Goal: Task Accomplishment & Management: Complete application form

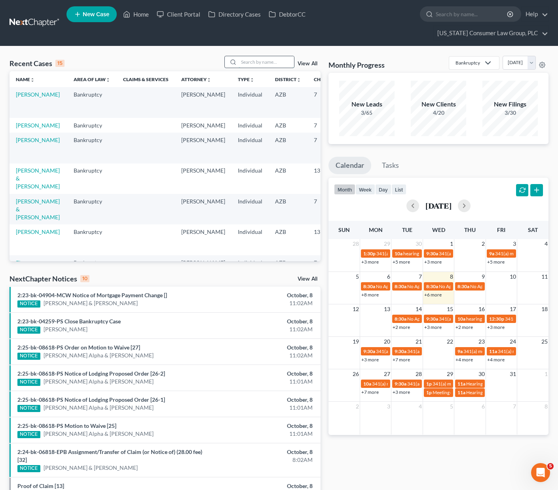
click at [253, 56] on input "search" at bounding box center [265, 61] width 55 height 11
type input "devji"
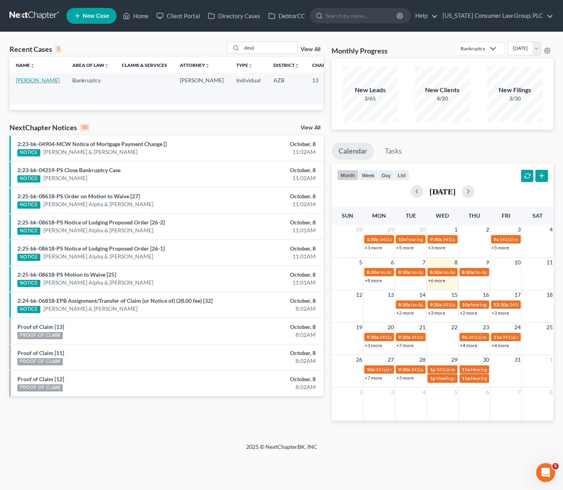
click at [22, 81] on link "[PERSON_NAME]" at bounding box center [38, 80] width 44 height 7
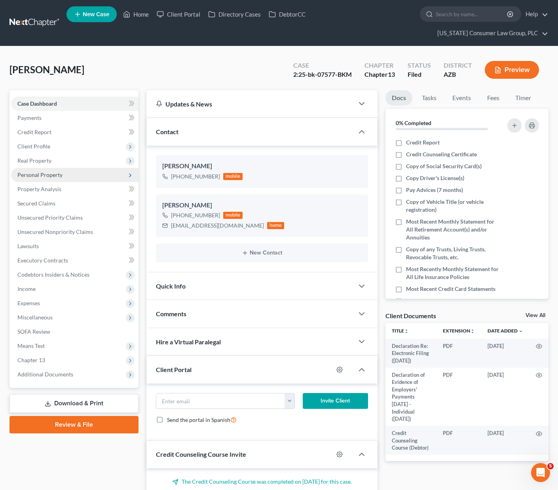
click at [35, 171] on span "Personal Property" at bounding box center [39, 174] width 45 height 7
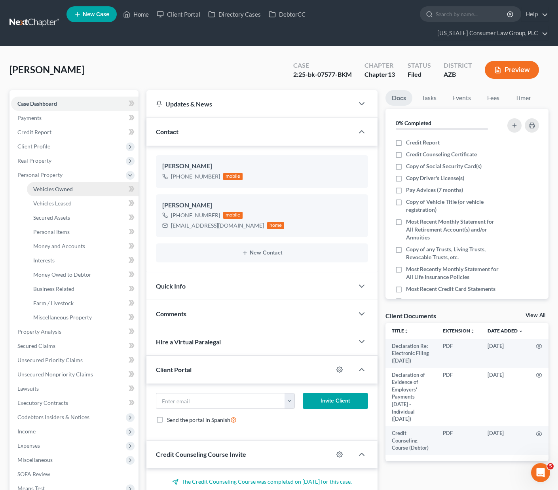
click at [47, 185] on span "Vehicles Owned" at bounding box center [53, 188] width 40 height 7
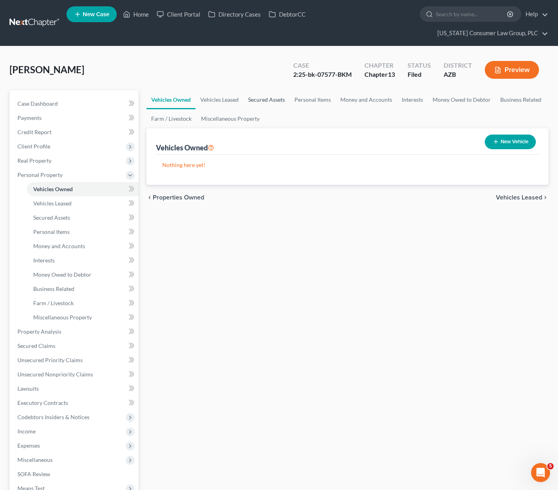
click at [270, 90] on link "Secured Assets" at bounding box center [266, 99] width 46 height 19
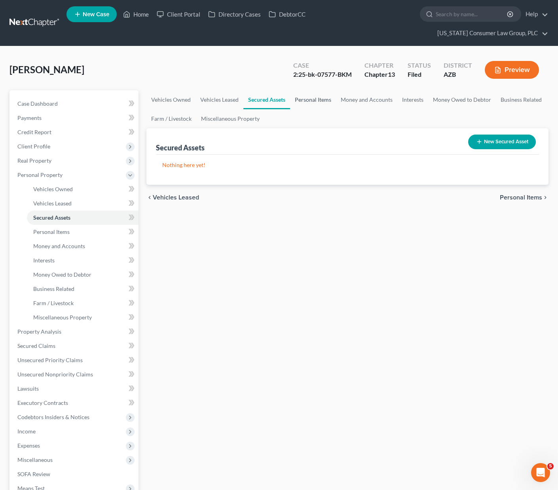
click at [316, 90] on link "Personal Items" at bounding box center [313, 99] width 46 height 19
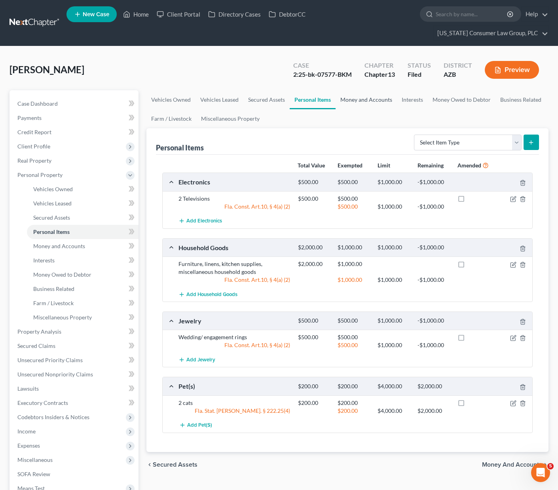
click at [350, 90] on link "Money and Accounts" at bounding box center [365, 99] width 61 height 19
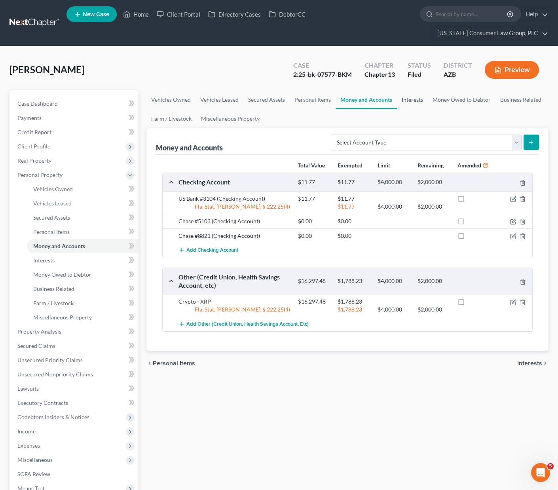
click at [407, 90] on link "Interests" at bounding box center [412, 99] width 31 height 19
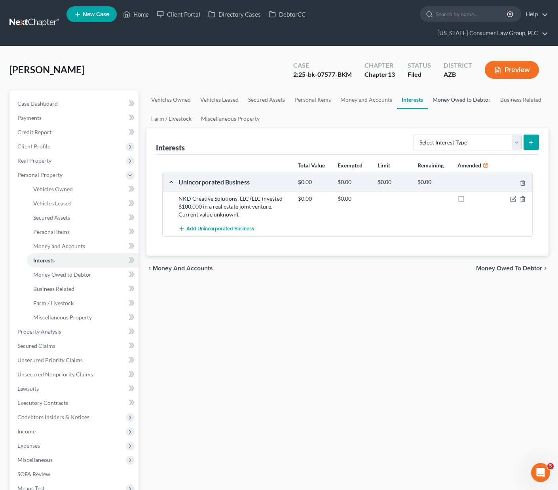
click at [436, 90] on link "Money Owed to Debtor" at bounding box center [461, 99] width 68 height 19
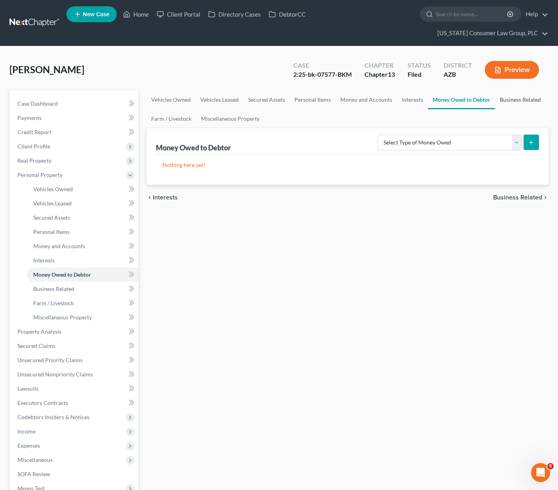
click at [513, 90] on link "Business Related" at bounding box center [520, 99] width 51 height 19
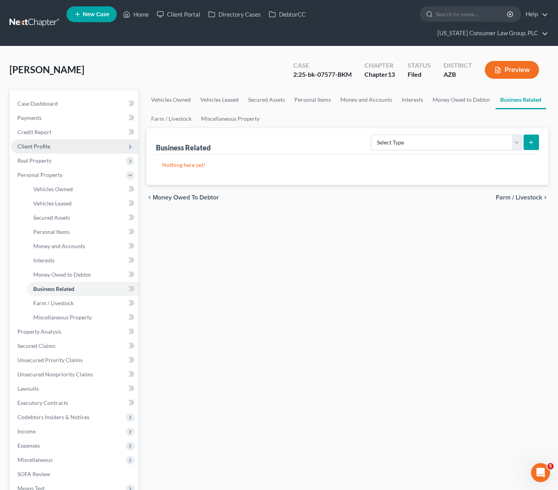
click at [38, 143] on span "Client Profile" at bounding box center [33, 146] width 33 height 7
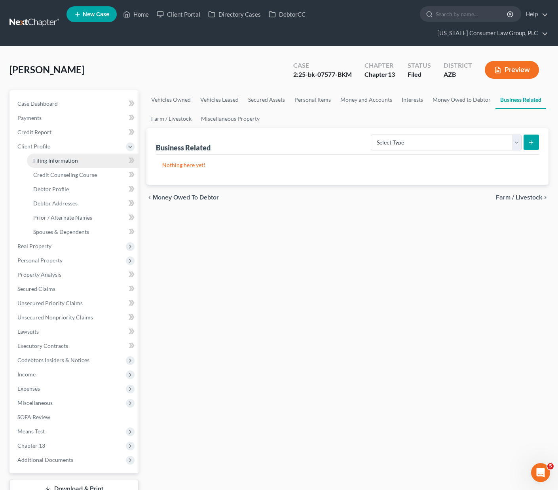
click at [49, 157] on span "Filing Information" at bounding box center [55, 160] width 45 height 7
select select "1"
select select "0"
select select "3"
select select "4"
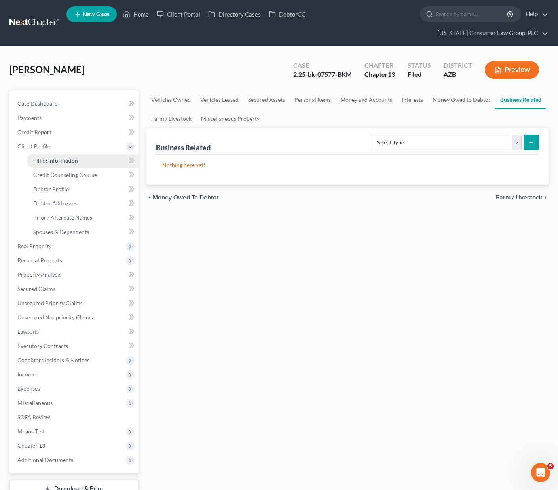
select select "0"
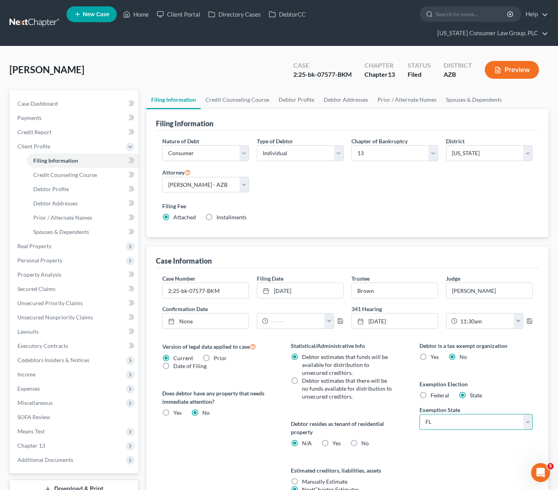
click at [525, 414] on select "State [US_STATE] AK AR AZ CA CO CT DE DC [GEOGRAPHIC_DATA] [GEOGRAPHIC_DATA] GU…" at bounding box center [475, 422] width 113 height 16
select select "3"
click at [419, 414] on select "State [US_STATE] AK AR AZ CA CO CT DE DC [GEOGRAPHIC_DATA] [GEOGRAPHIC_DATA] GU…" at bounding box center [475, 422] width 113 height 16
click at [41, 257] on span "Personal Property" at bounding box center [39, 260] width 45 height 7
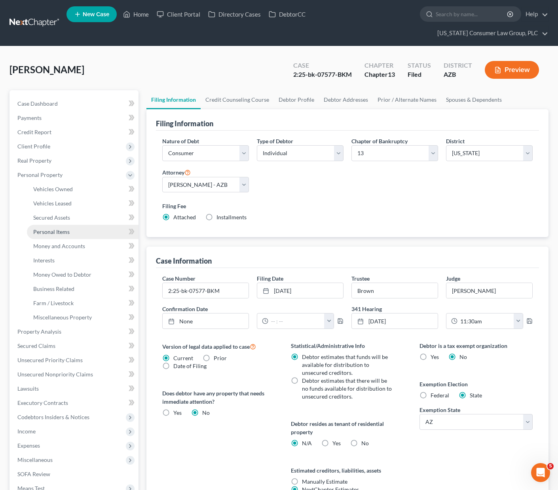
click at [59, 228] on span "Personal Items" at bounding box center [51, 231] width 36 height 7
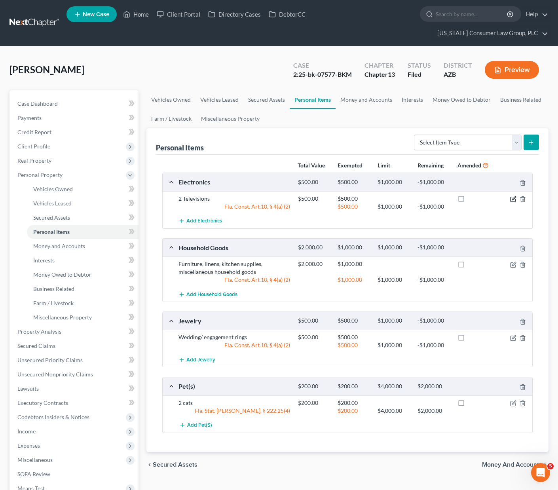
click at [512, 196] on icon "button" at bounding box center [514, 198] width 4 height 4
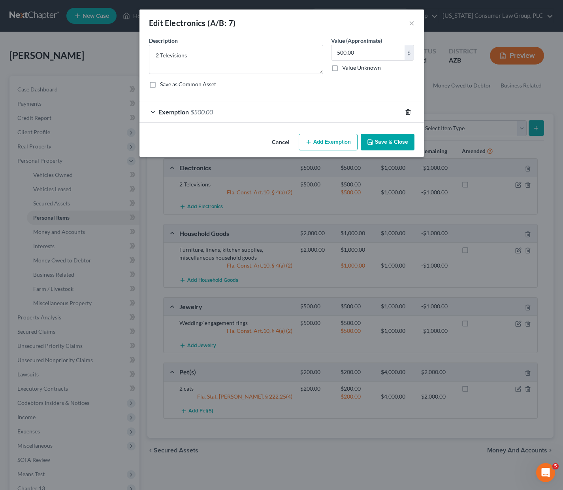
click at [406, 109] on icon "button" at bounding box center [408, 112] width 6 height 6
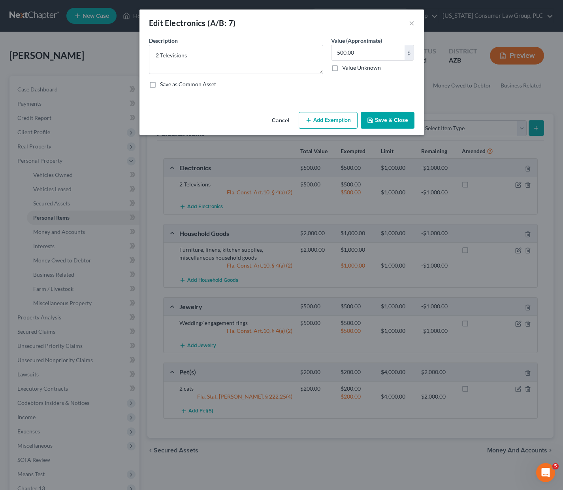
click at [342, 124] on button "Add Exemption" at bounding box center [328, 120] width 59 height 17
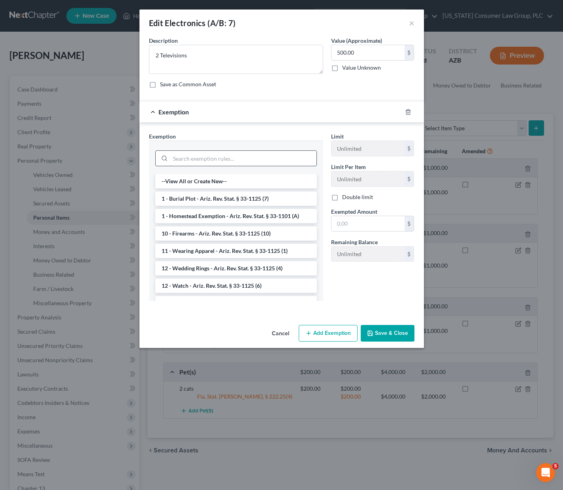
click at [192, 153] on input "search" at bounding box center [243, 158] width 146 height 15
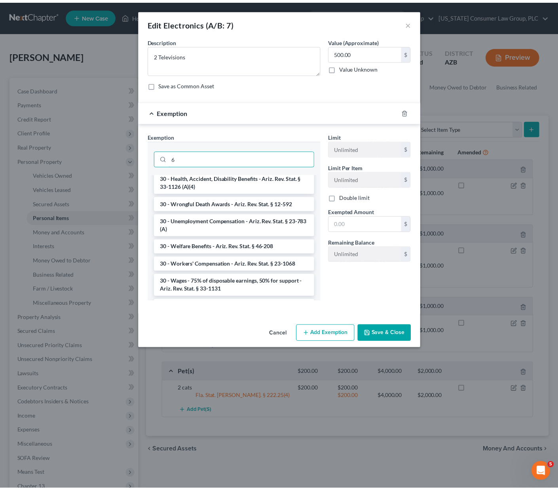
scroll to position [781, 0]
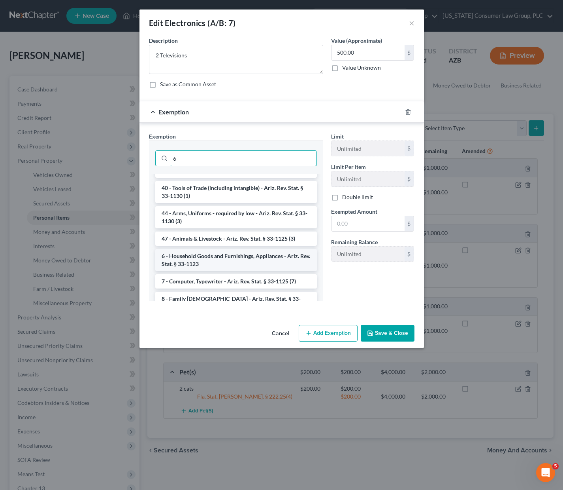
type input "6"
click at [212, 261] on li "6 - Household Goods and Furnishings, Appliances - Ariz. Rev. Stat. § 33-1123" at bounding box center [236, 260] width 162 height 22
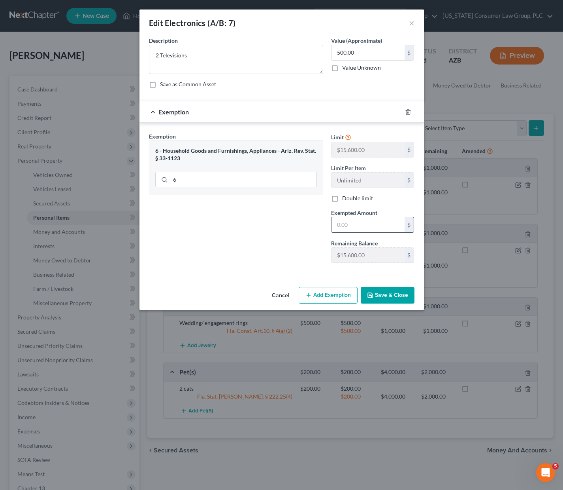
click at [362, 221] on input "text" at bounding box center [368, 224] width 73 height 15
type input "500.00"
click at [187, 176] on input "6" at bounding box center [243, 179] width 146 height 15
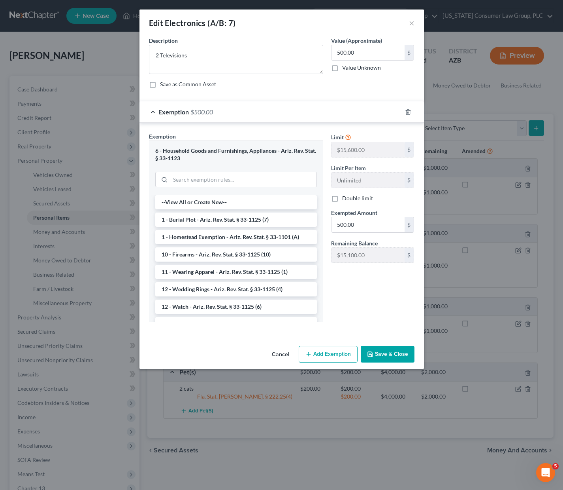
click at [384, 352] on button "Save & Close" at bounding box center [388, 354] width 54 height 17
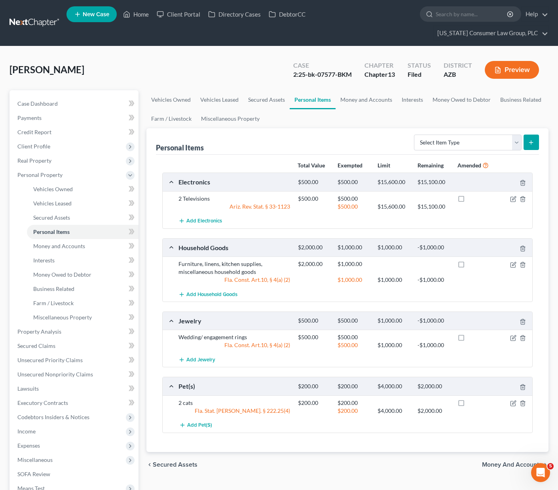
click at [468, 200] on label at bounding box center [468, 200] width 0 height 0
click at [471, 195] on input "checkbox" at bounding box center [473, 197] width 5 height 5
checkbox input "true"
click at [512, 261] on icon "button" at bounding box center [513, 264] width 6 height 6
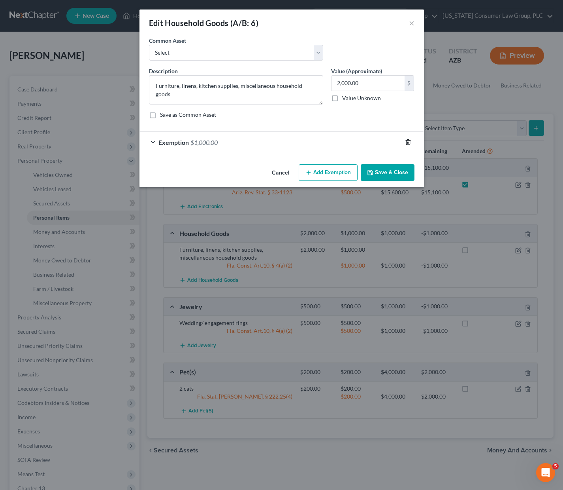
click at [408, 141] on icon "button" at bounding box center [408, 142] width 6 height 6
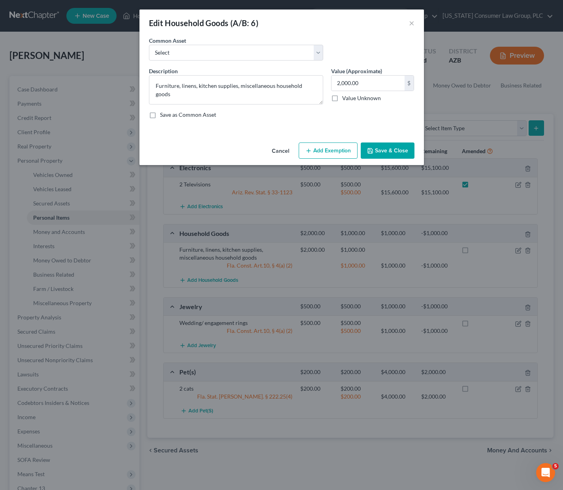
click at [332, 147] on button "Add Exemption" at bounding box center [328, 150] width 59 height 17
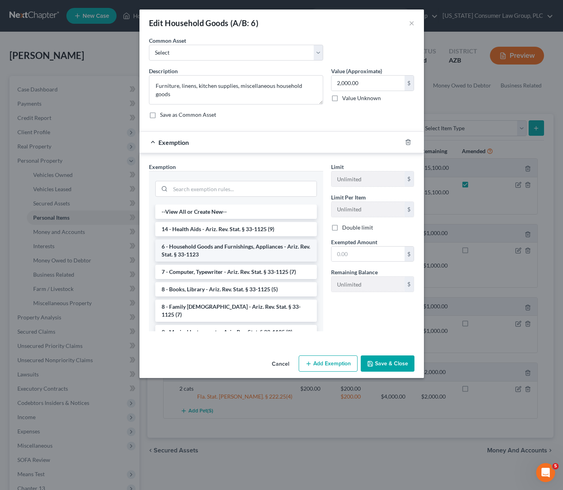
click at [233, 248] on li "6 - Household Goods and Furnishings, Appliances - Ariz. Rev. Stat. § 33-1123" at bounding box center [236, 250] width 162 height 22
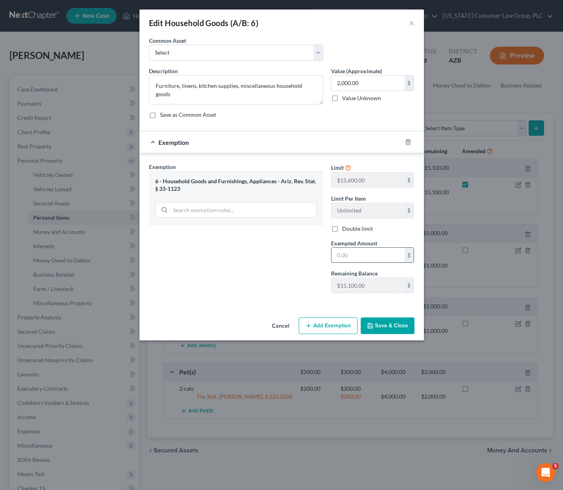
click at [359, 259] on input "text" at bounding box center [368, 255] width 73 height 15
type input "2,000"
click at [398, 323] on button "Save & Close" at bounding box center [388, 325] width 54 height 17
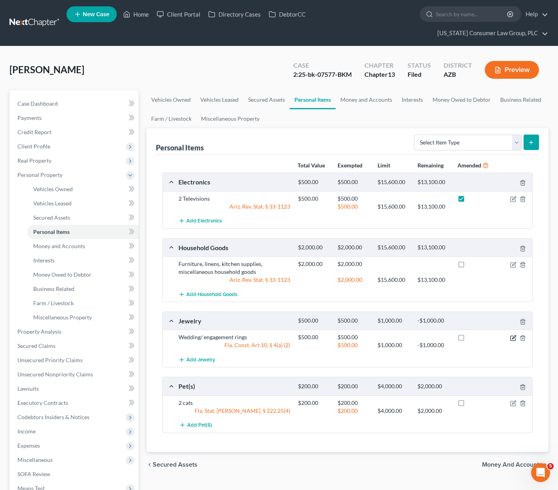
click at [512, 336] on icon "button" at bounding box center [512, 338] width 5 height 5
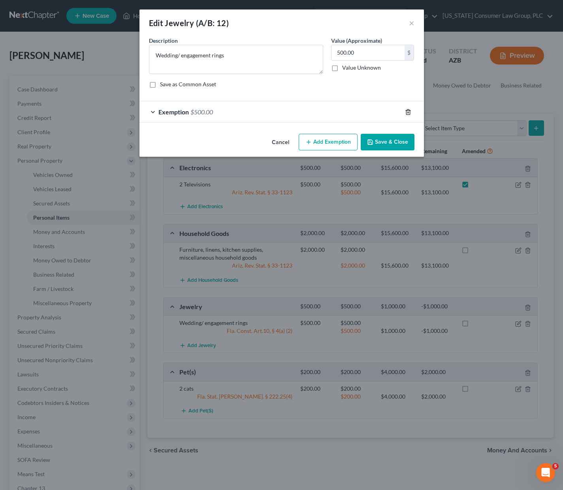
click at [408, 110] on polyline "button" at bounding box center [408, 110] width 5 height 0
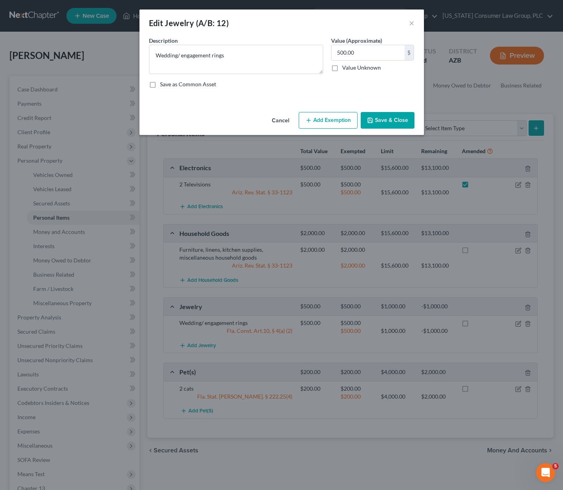
click at [333, 121] on button "Add Exemption" at bounding box center [328, 120] width 59 height 17
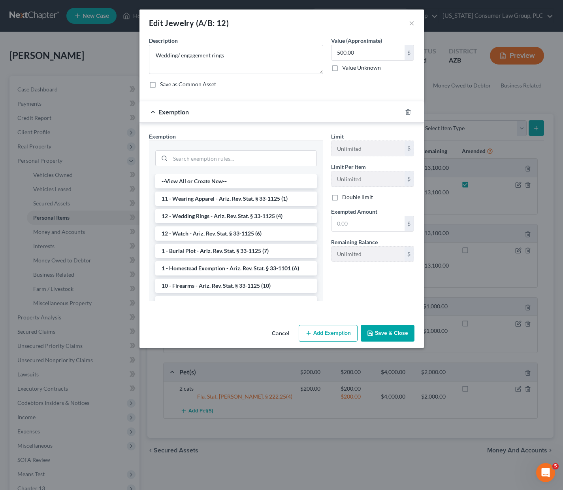
drag, startPoint x: 229, startPoint y: 214, endPoint x: 259, endPoint y: 211, distance: 29.8
click at [229, 214] on li "12 - Wedding Rings - Ariz. Rev. Stat. § 33-1125 (4)" at bounding box center [236, 216] width 162 height 14
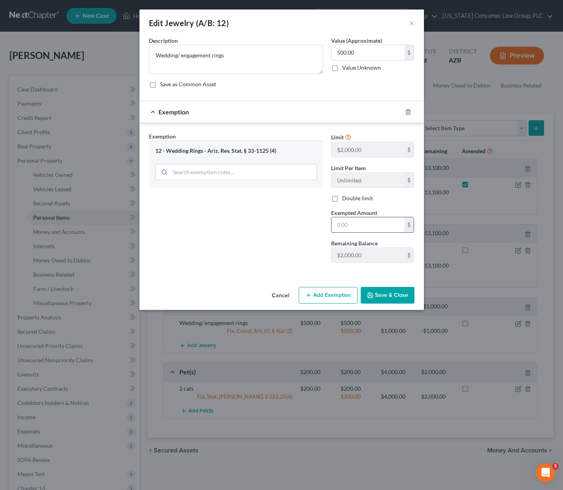
click at [353, 223] on input "text" at bounding box center [368, 224] width 73 height 15
type input "500.00"
click at [392, 294] on button "Save & Close" at bounding box center [388, 295] width 54 height 17
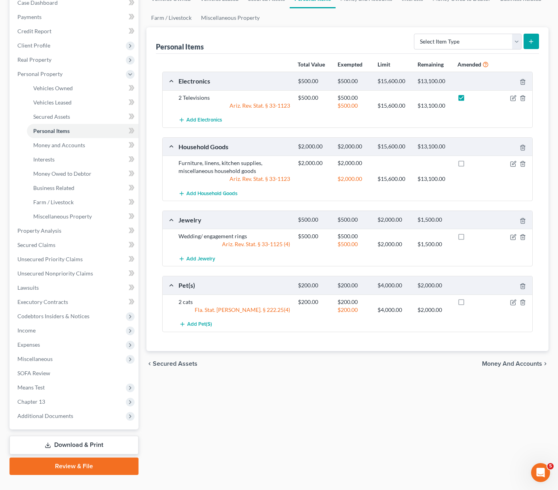
scroll to position [102, 0]
click at [513, 299] on icon "button" at bounding box center [514, 301] width 4 height 4
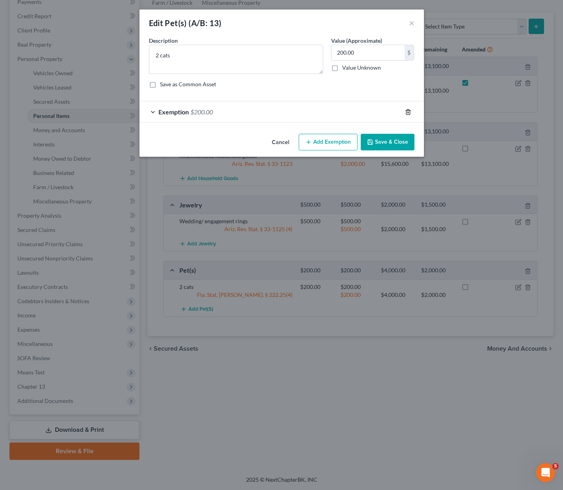
click at [406, 112] on icon "button" at bounding box center [408, 111] width 4 height 5
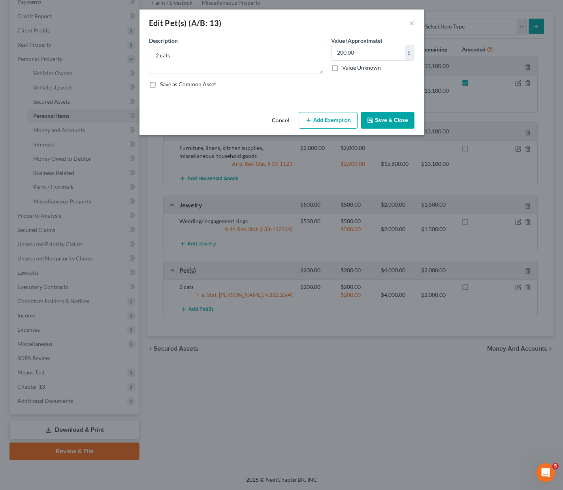
click at [339, 123] on button "Add Exemption" at bounding box center [328, 120] width 59 height 17
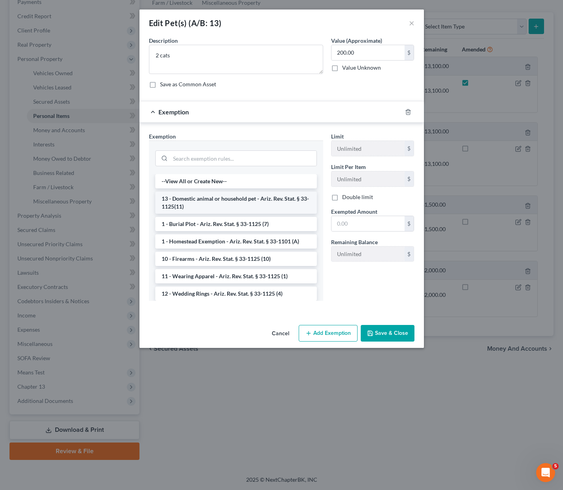
click at [225, 204] on li "13 - Domestic animal or household pet - Ariz. Rev. Stat. § 33-1125(11)" at bounding box center [236, 202] width 162 height 22
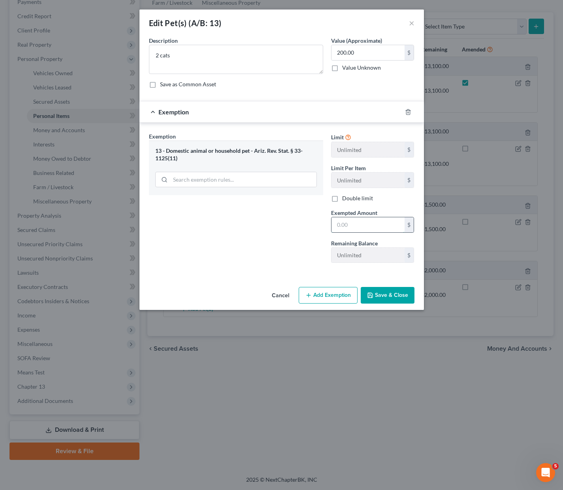
click at [360, 221] on input "text" at bounding box center [368, 224] width 73 height 15
type input "200.00"
click at [389, 298] on button "Save & Close" at bounding box center [388, 295] width 54 height 17
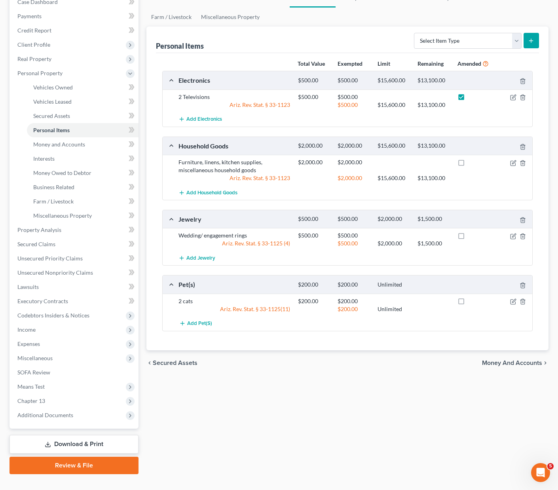
click at [468, 303] on label at bounding box center [468, 303] width 0 height 0
click at [471, 297] on input "checkbox" at bounding box center [473, 299] width 5 height 5
checkbox input "true"
click at [468, 237] on label at bounding box center [468, 237] width 0 height 0
click at [471, 231] on input "checkbox" at bounding box center [473, 233] width 5 height 5
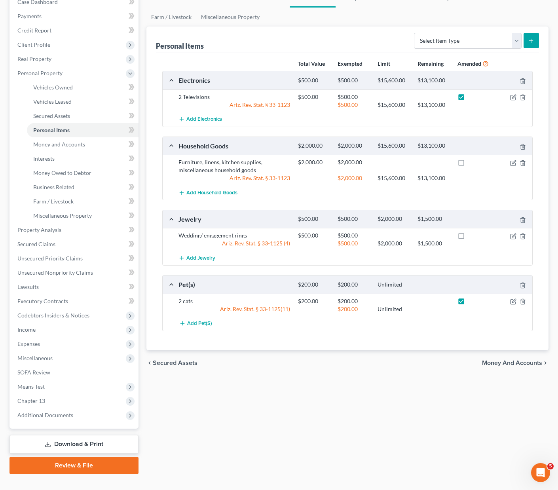
checkbox input "true"
click at [468, 164] on label at bounding box center [468, 164] width 0 height 0
click at [471, 158] on input "checkbox" at bounding box center [473, 160] width 5 height 5
checkbox input "true"
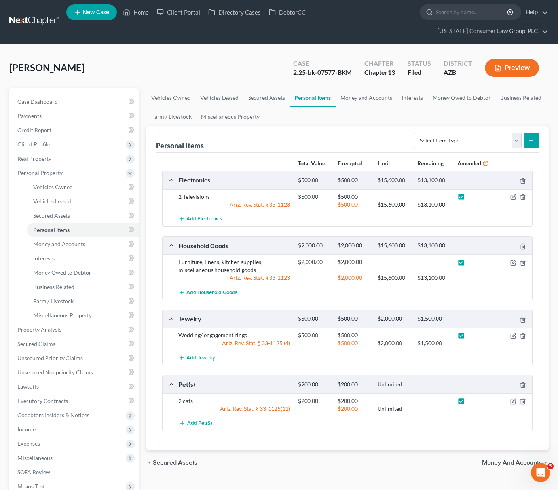
scroll to position [0, 0]
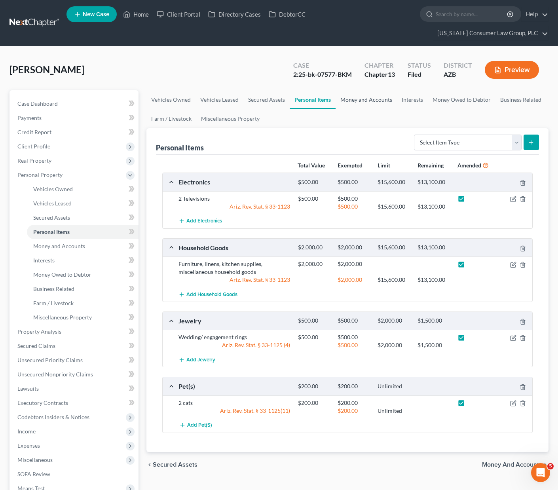
click at [366, 90] on link "Money and Accounts" at bounding box center [365, 99] width 61 height 19
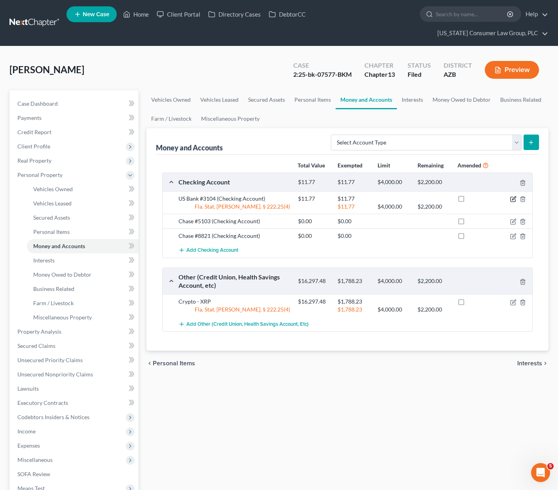
click at [514, 196] on icon "button" at bounding box center [513, 199] width 6 height 6
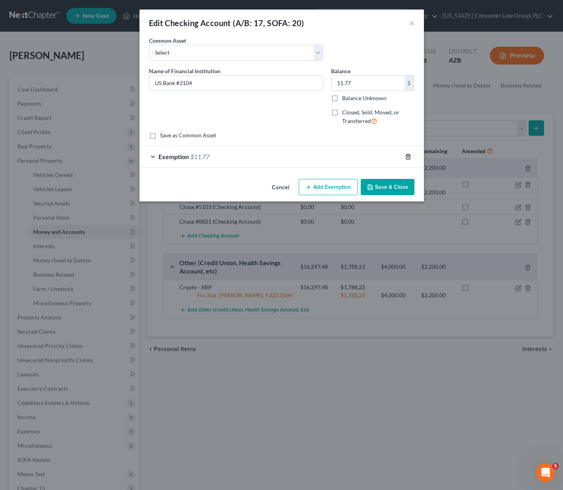
click at [410, 157] on icon "button" at bounding box center [408, 156] width 4 height 5
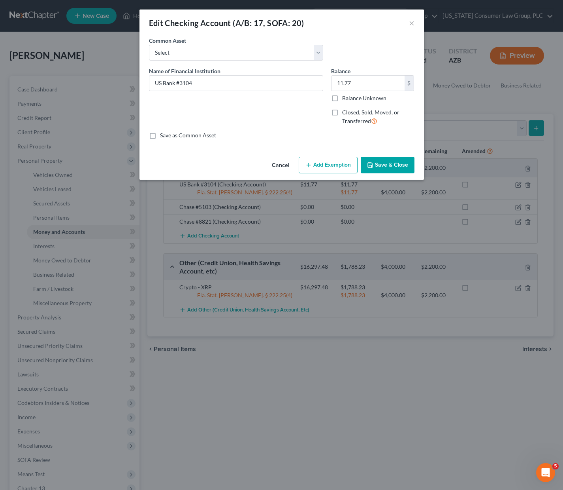
click at [338, 164] on button "Add Exemption" at bounding box center [328, 165] width 59 height 17
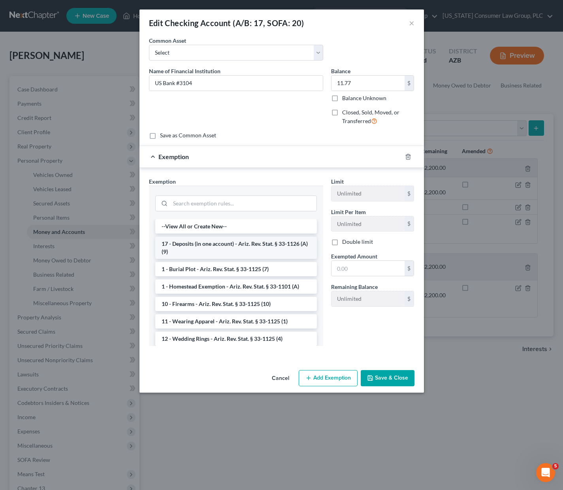
click at [222, 250] on li "17 - Deposits (in one account) - Ariz. Rev. Stat. § 33-1126 (A)(9)" at bounding box center [236, 247] width 162 height 22
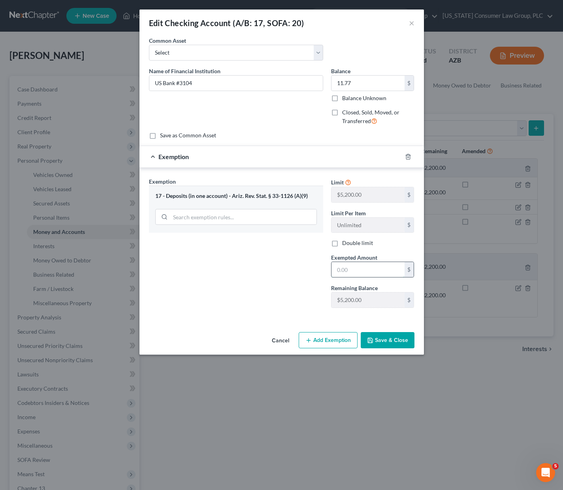
click at [367, 274] on input "text" at bounding box center [368, 269] width 73 height 15
type input "11.77"
click at [378, 337] on button "Save & Close" at bounding box center [388, 340] width 54 height 17
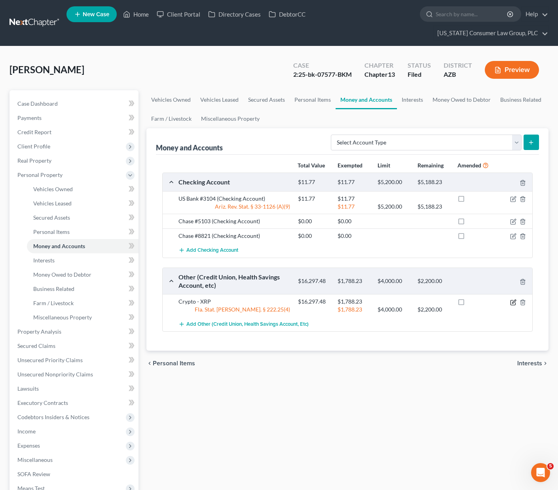
click at [514, 299] on icon "button" at bounding box center [513, 302] width 6 height 6
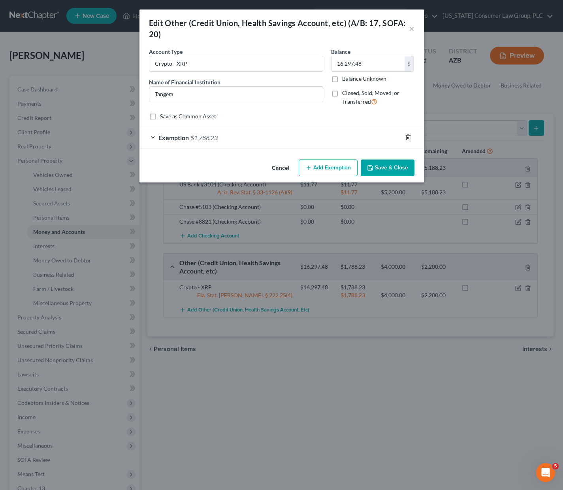
click at [409, 135] on icon "button" at bounding box center [408, 137] width 4 height 5
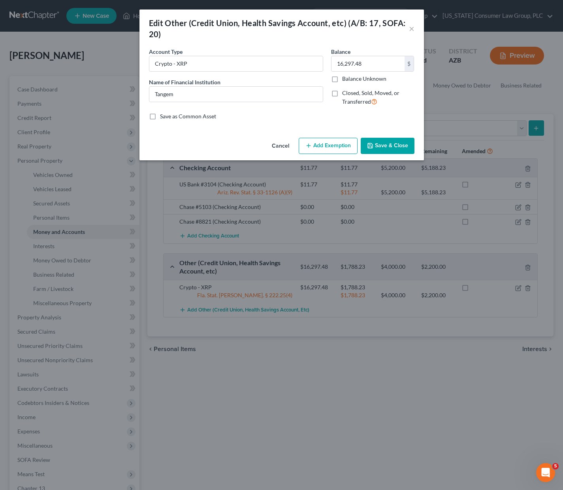
click at [339, 147] on button "Add Exemption" at bounding box center [328, 146] width 59 height 17
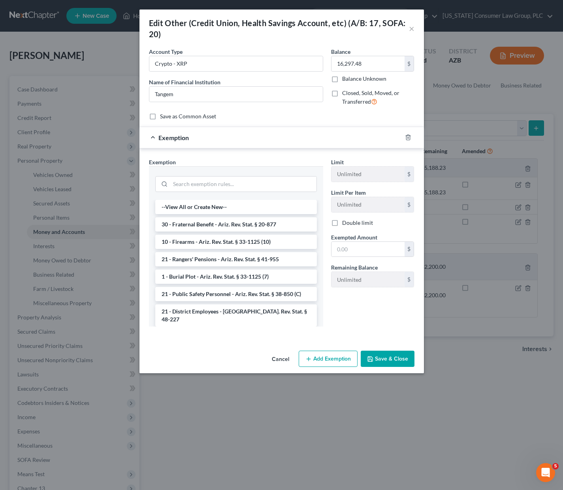
click at [384, 358] on button "Save & Close" at bounding box center [388, 358] width 54 height 17
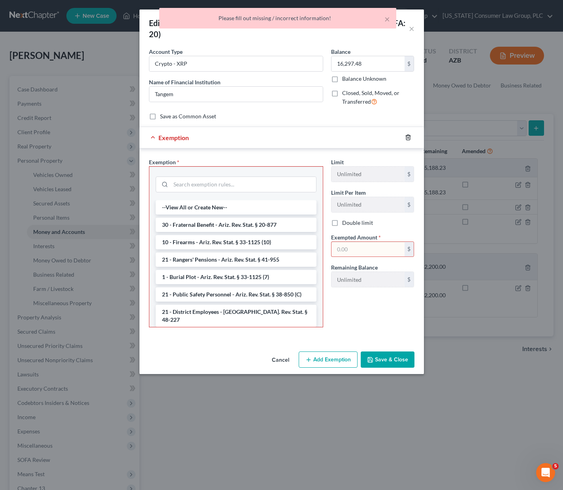
click at [406, 134] on icon "button" at bounding box center [408, 137] width 6 height 6
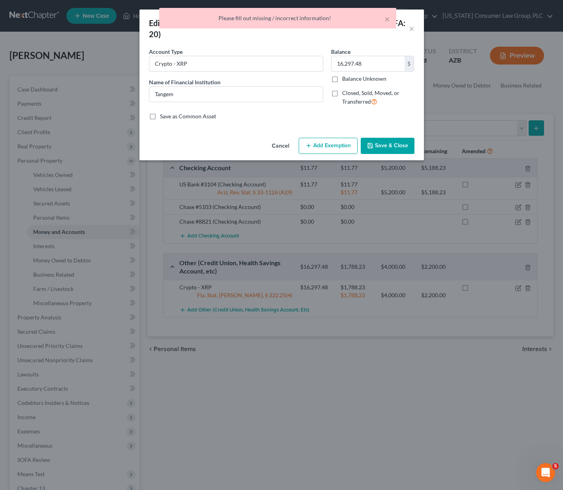
click at [379, 143] on button "Save & Close" at bounding box center [388, 146] width 54 height 17
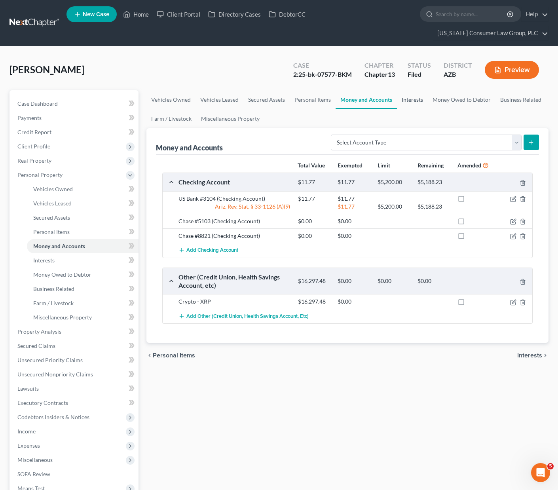
click at [415, 90] on link "Interests" at bounding box center [412, 99] width 31 height 19
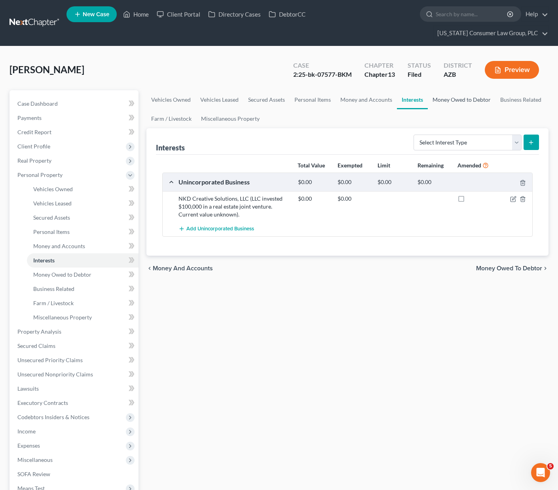
click at [461, 90] on link "Money Owed to Debtor" at bounding box center [461, 99] width 68 height 19
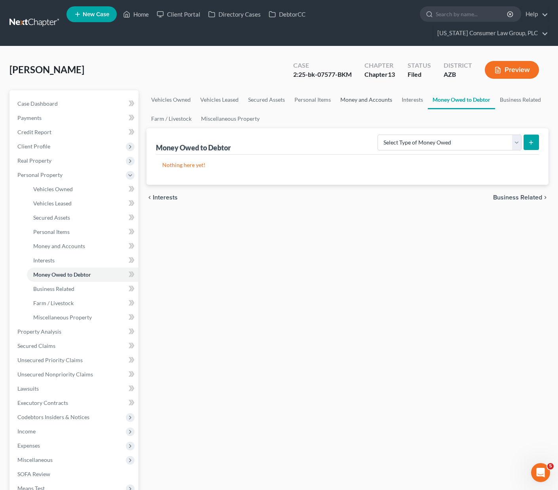
click at [376, 90] on link "Money and Accounts" at bounding box center [365, 99] width 61 height 19
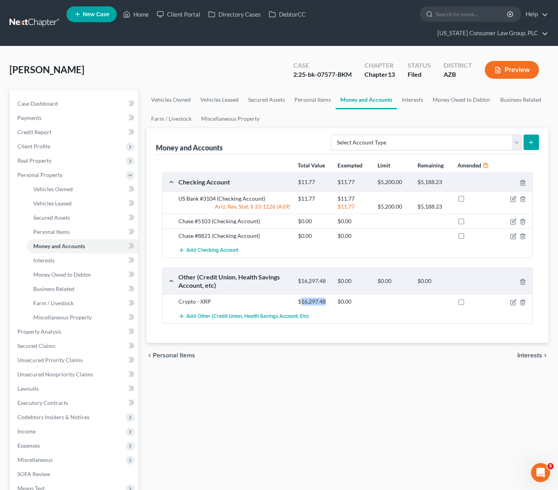
drag, startPoint x: 300, startPoint y: 287, endPoint x: 325, endPoint y: 287, distance: 25.3
click at [325, 297] on div "$16,297.48" at bounding box center [314, 301] width 40 height 8
copy div "16,297.48"
